Goal: Find specific page/section: Find specific page/section

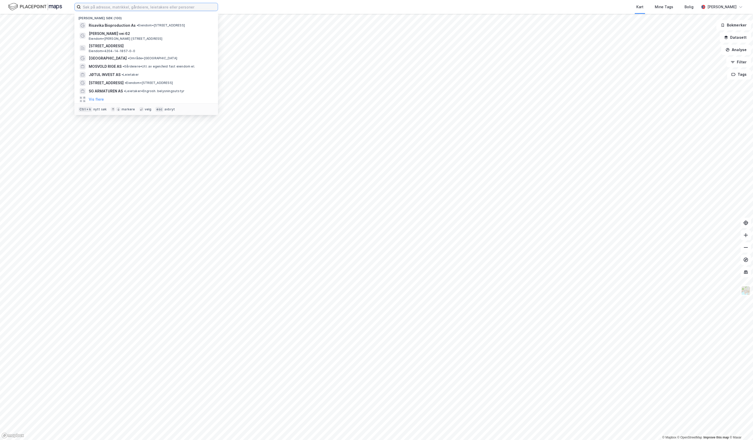
click at [115, 7] on input at bounding box center [149, 7] width 137 height 8
type input "[GEOGRAPHIC_DATA]"
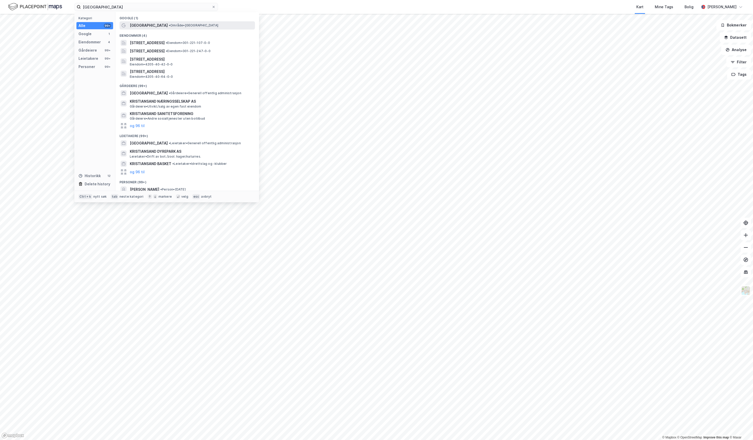
click at [148, 23] on span "[GEOGRAPHIC_DATA]" at bounding box center [149, 25] width 38 height 6
